Goal: Task Accomplishment & Management: Use online tool/utility

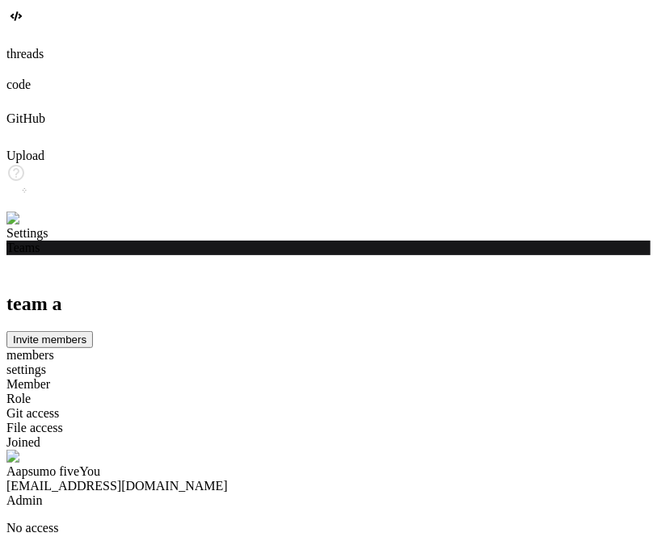
click at [26, 226] on img at bounding box center [32, 219] width 53 height 15
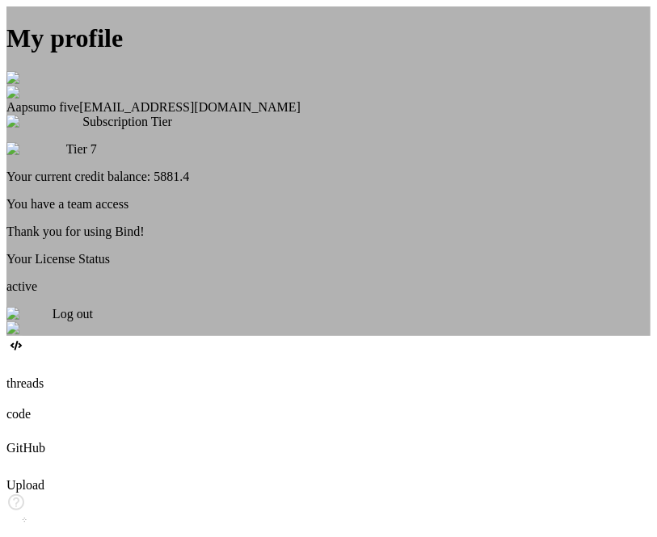
click at [93, 321] on span "Log out" at bounding box center [73, 314] width 40 height 14
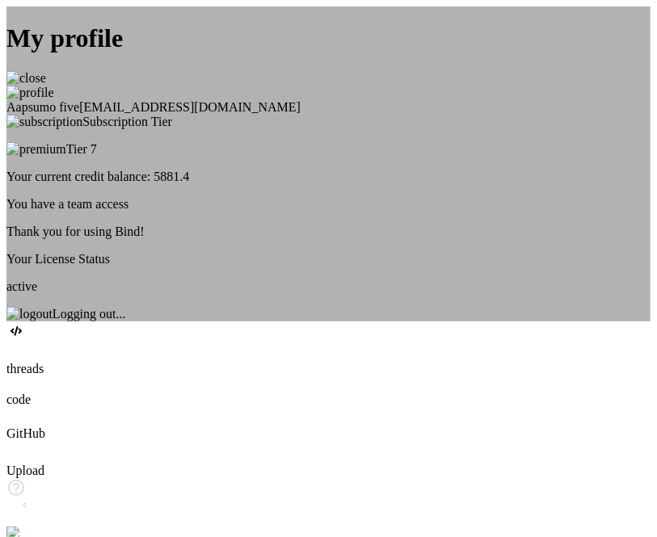
click at [109, 136] on div "My profile Aapsumo five appsumo_5@yopmail.com Subscription Tier Tier 7 Your cur…" at bounding box center [328, 163] width 644 height 315
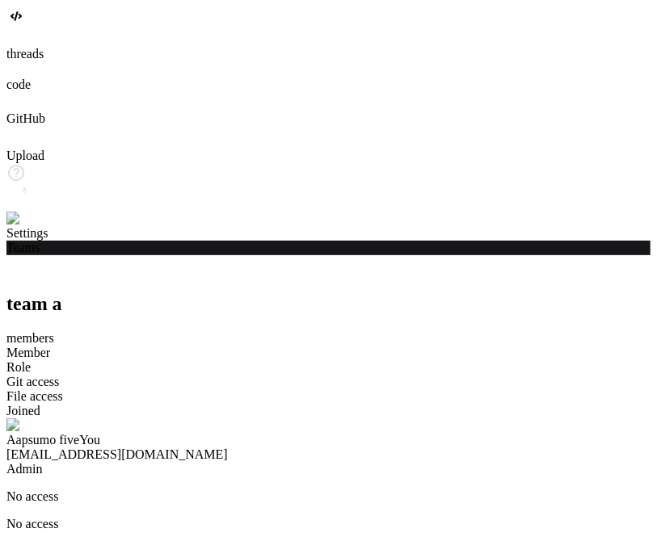
click at [25, 226] on img at bounding box center [32, 219] width 53 height 15
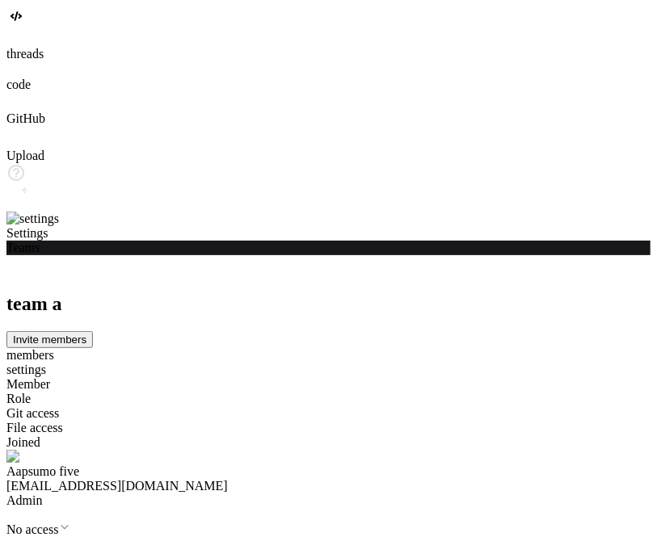
click at [13, 36] on icon at bounding box center [9, 32] width 6 height 6
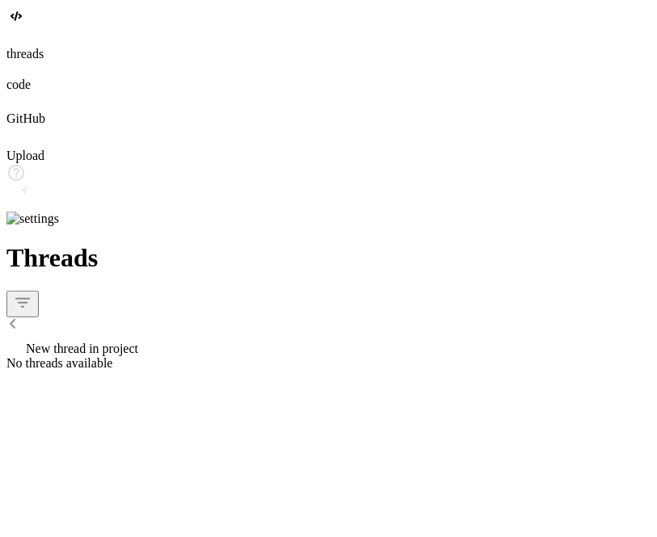
click at [32, 226] on img at bounding box center [32, 219] width 53 height 15
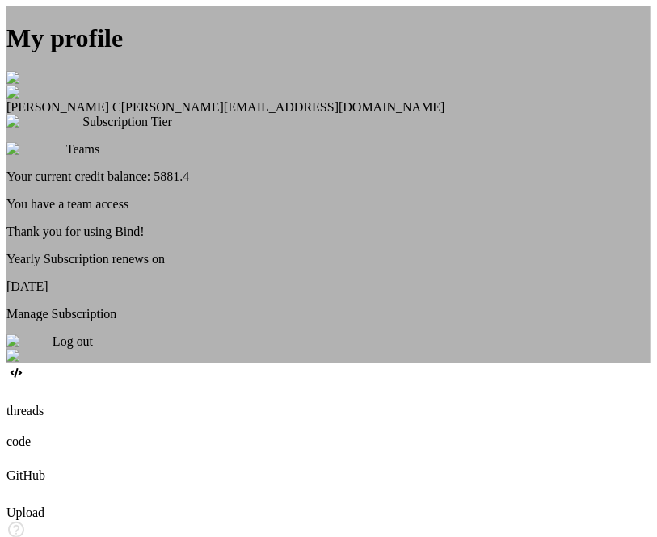
click at [108, 280] on div "My profile Saravanan C saravanan@witarist.com Subscription Tier Teams Your curr…" at bounding box center [328, 184] width 644 height 357
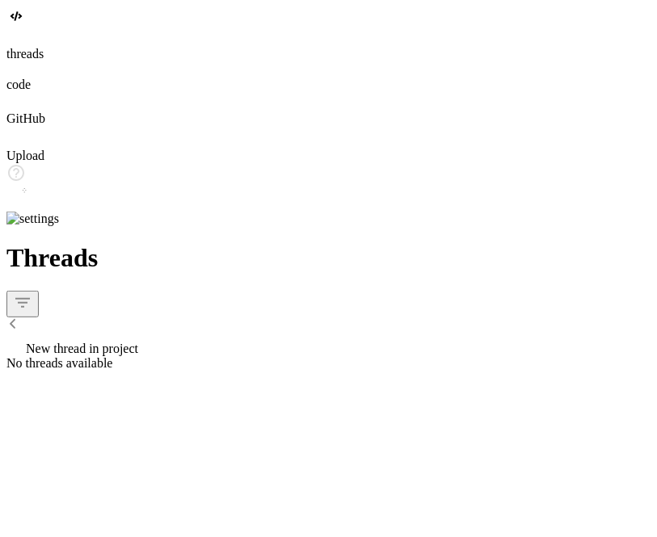
click at [27, 78] on div at bounding box center [328, 69] width 644 height 16
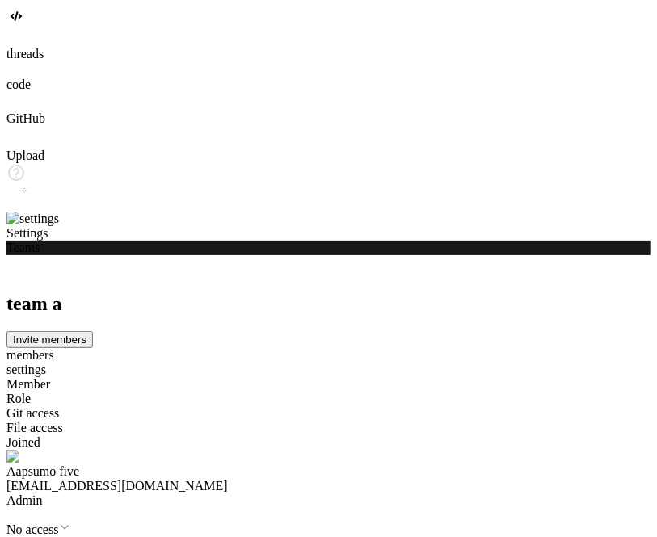
click at [16, 47] on div at bounding box center [328, 38] width 644 height 18
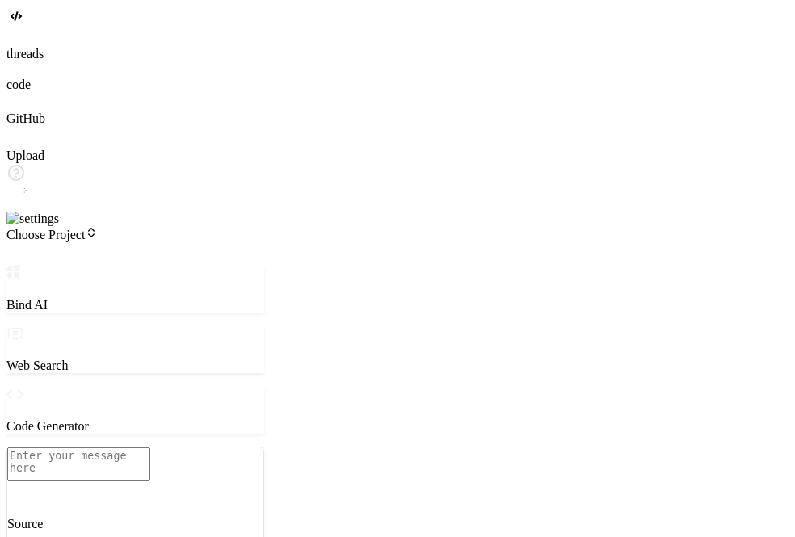
click at [98, 228] on span "Choose Project" at bounding box center [51, 235] width 91 height 14
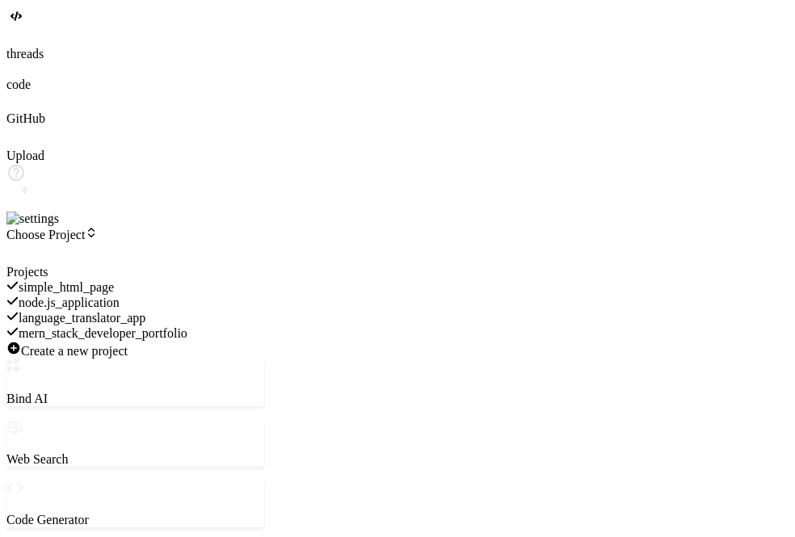
click at [167, 295] on div "node.js_application" at bounding box center [135, 302] width 258 height 15
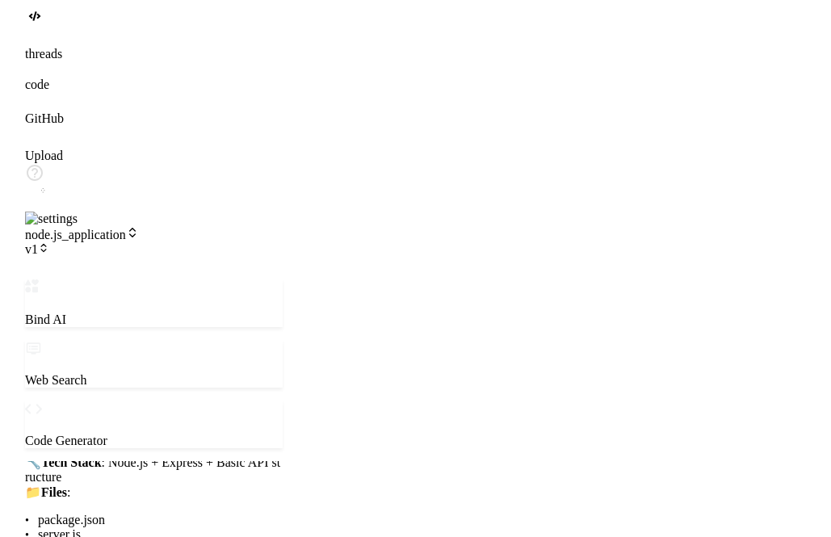
scroll to position [631, 0]
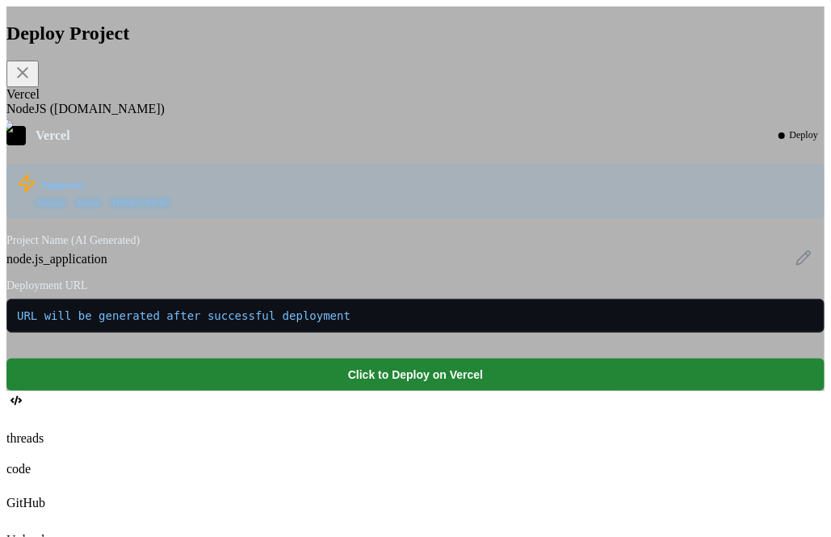
click at [283, 116] on div "NodeJS ([DOMAIN_NAME])" at bounding box center [415, 109] width 819 height 15
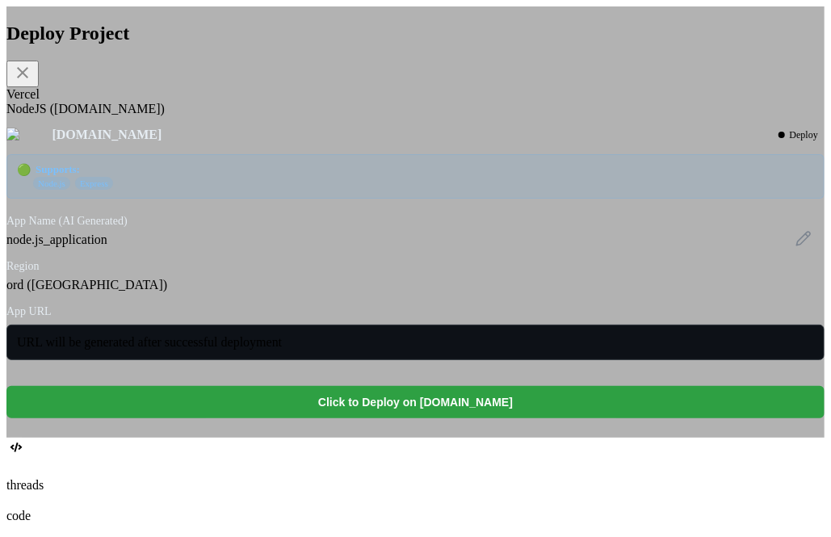
click at [393, 419] on button "Click to Deploy on [DOMAIN_NAME]" at bounding box center [415, 402] width 819 height 32
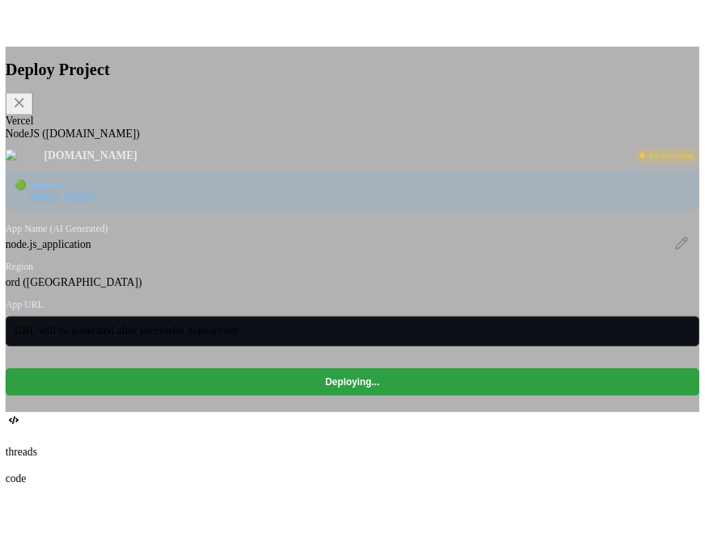
scroll to position [907, 0]
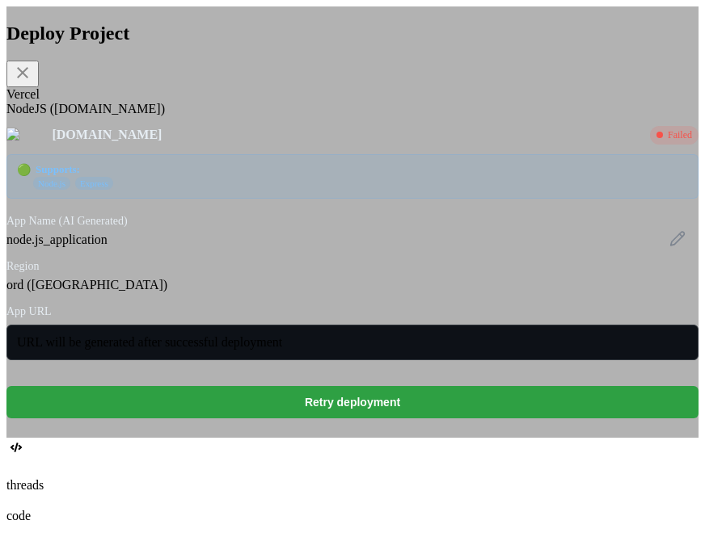
click at [368, 419] on button "Retry deployment" at bounding box center [352, 402] width 692 height 32
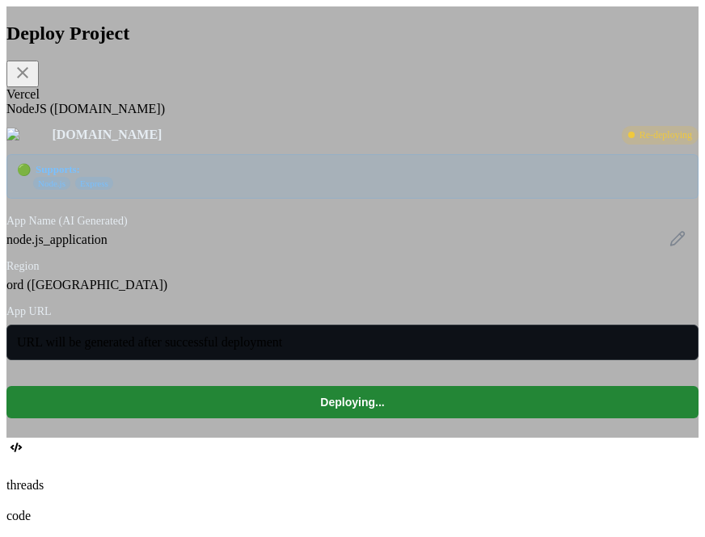
scroll to position [29, 0]
click at [28, 73] on icon at bounding box center [22, 72] width 11 height 11
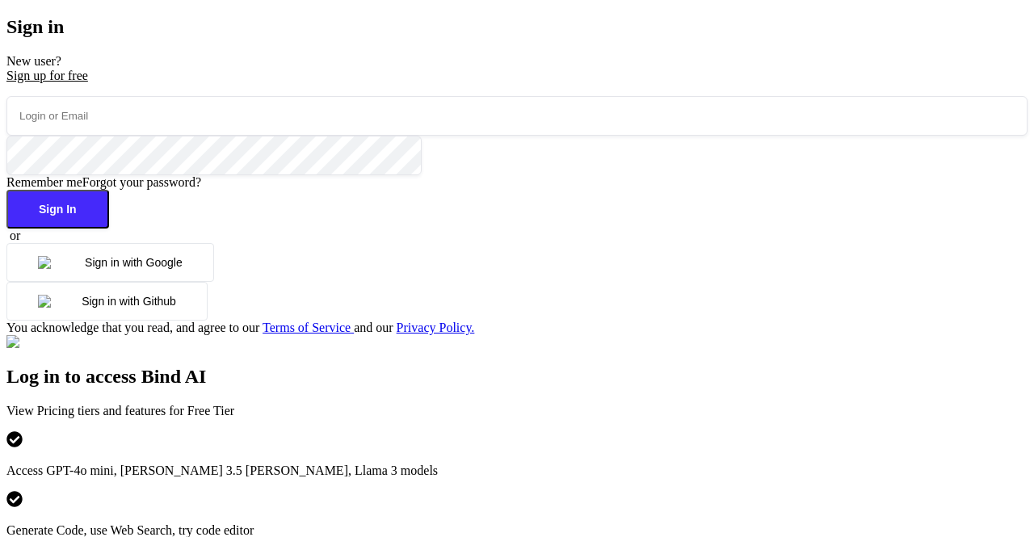
click at [152, 282] on button "Sign in with Google" at bounding box center [110, 262] width 208 height 39
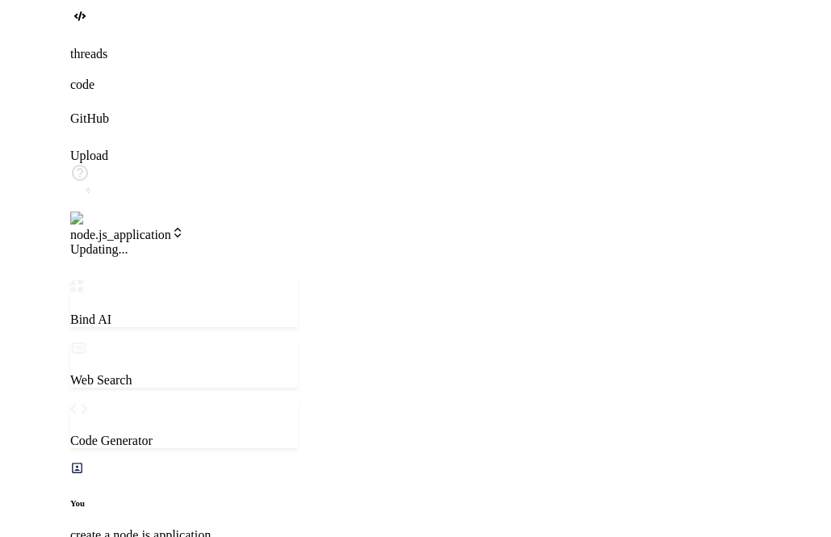
scroll to position [30, 0]
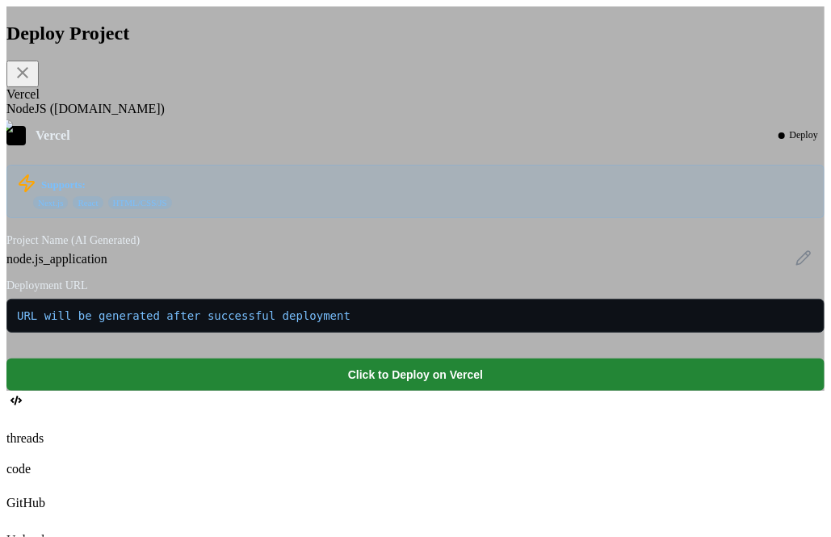
click at [309, 116] on div "NodeJS ([DOMAIN_NAME])" at bounding box center [415, 109] width 819 height 15
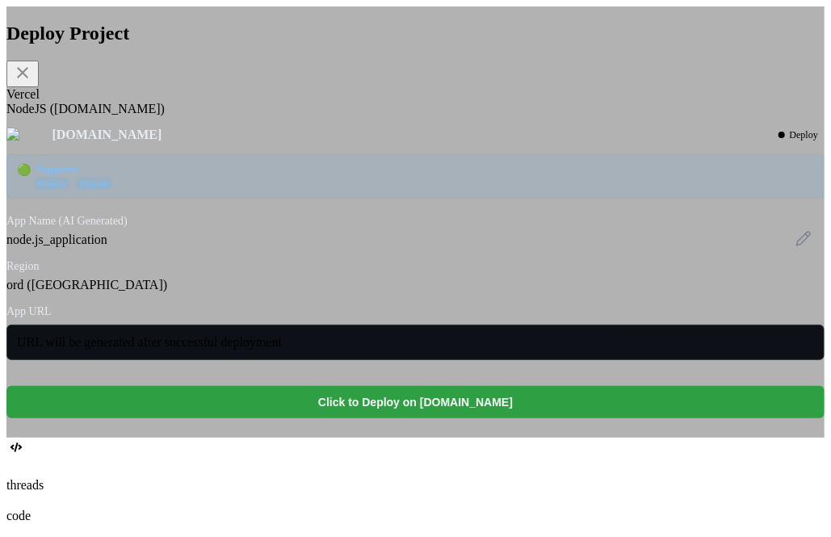
click at [436, 419] on button "Click to Deploy on [DOMAIN_NAME]" at bounding box center [415, 402] width 819 height 32
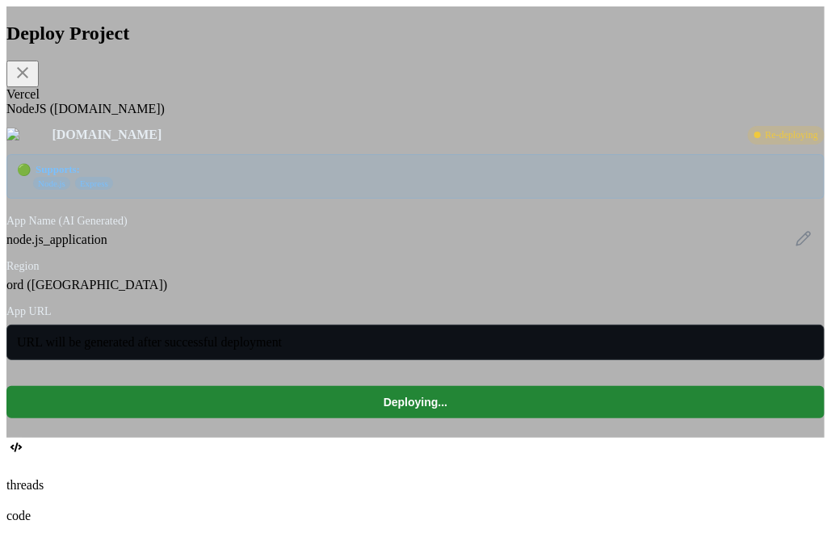
scroll to position [317, 0]
type textarea "x"
